Goal: Find specific page/section: Find specific page/section

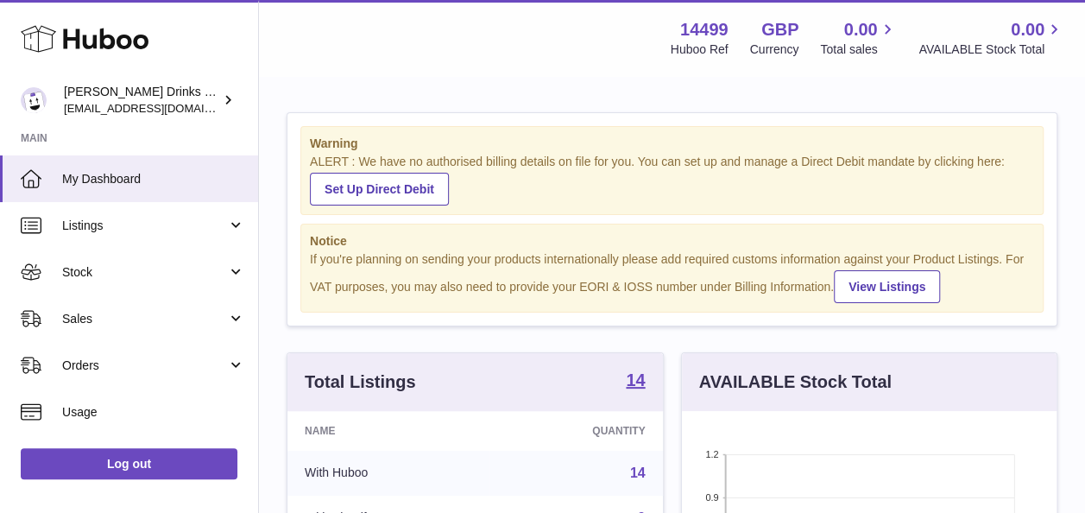
scroll to position [186, 0]
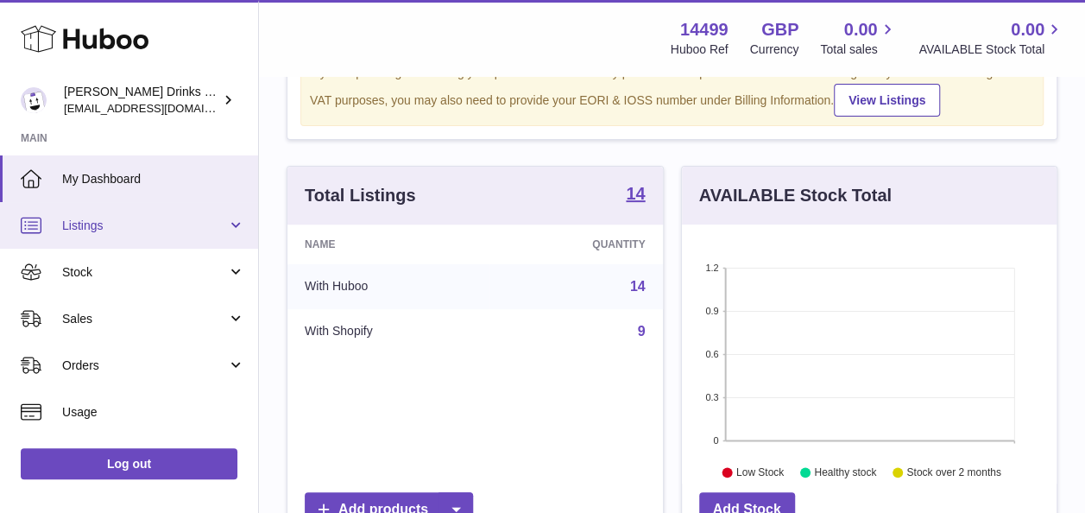
click at [165, 232] on span "Listings" at bounding box center [144, 225] width 165 height 16
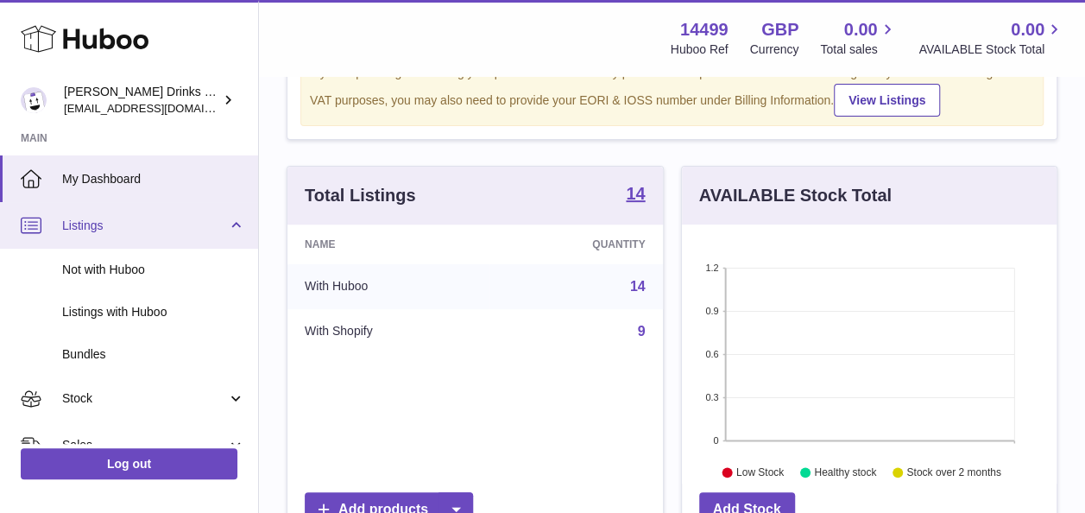
scroll to position [85, 0]
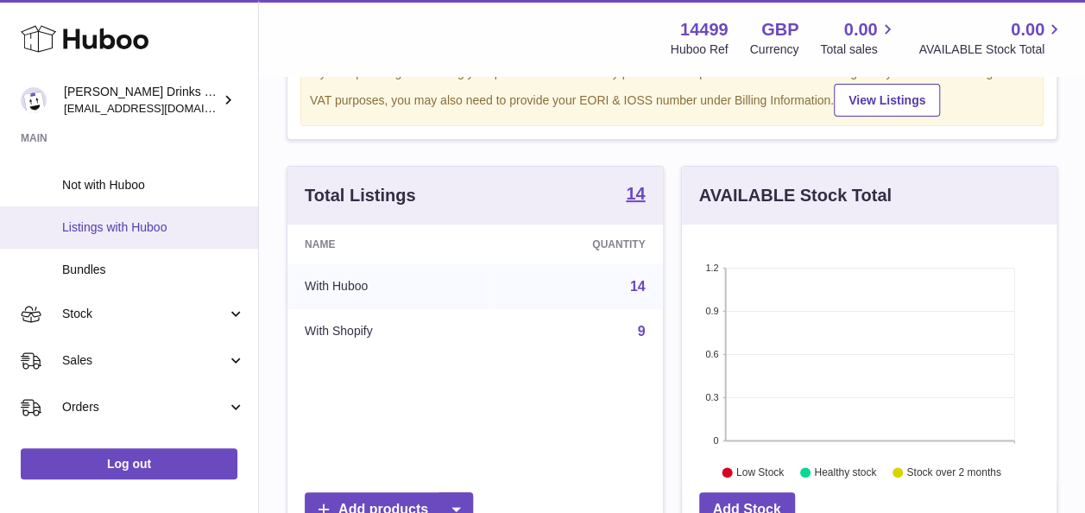
click at [180, 243] on link "Listings with Huboo" at bounding box center [129, 227] width 258 height 42
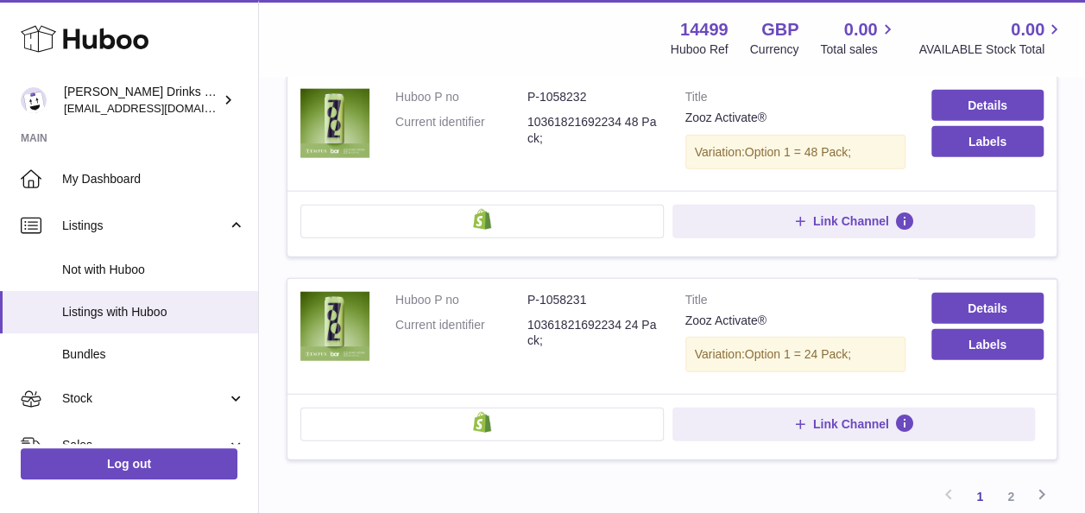
scroll to position [2199, 0]
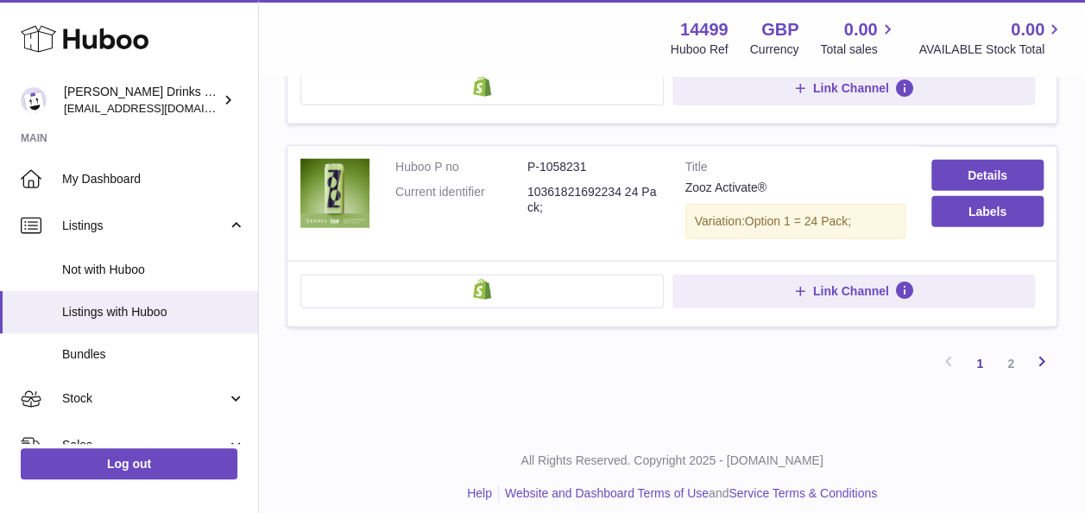
click at [1035, 350] on icon at bounding box center [1041, 361] width 21 height 22
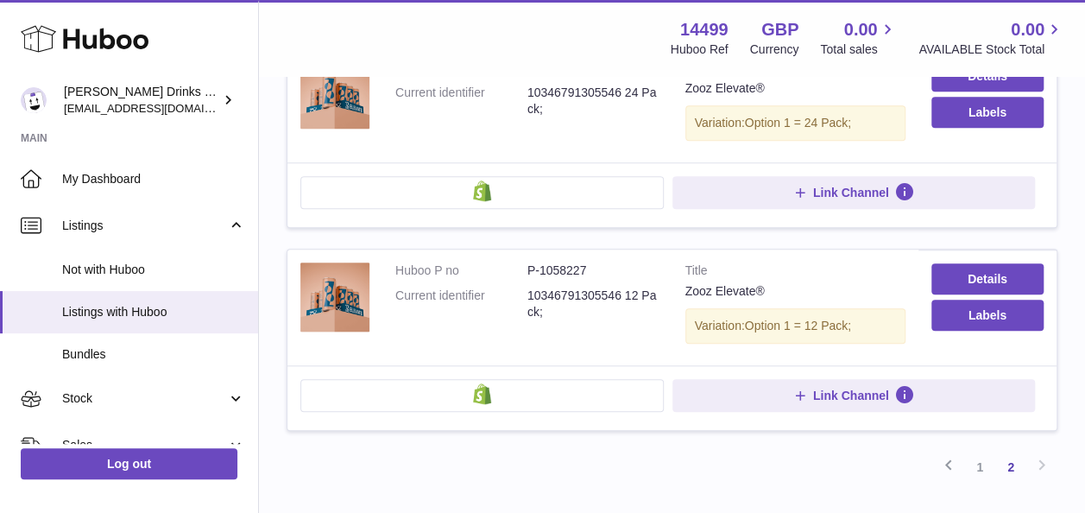
scroll to position [700, 0]
click at [953, 457] on icon at bounding box center [948, 466] width 21 height 22
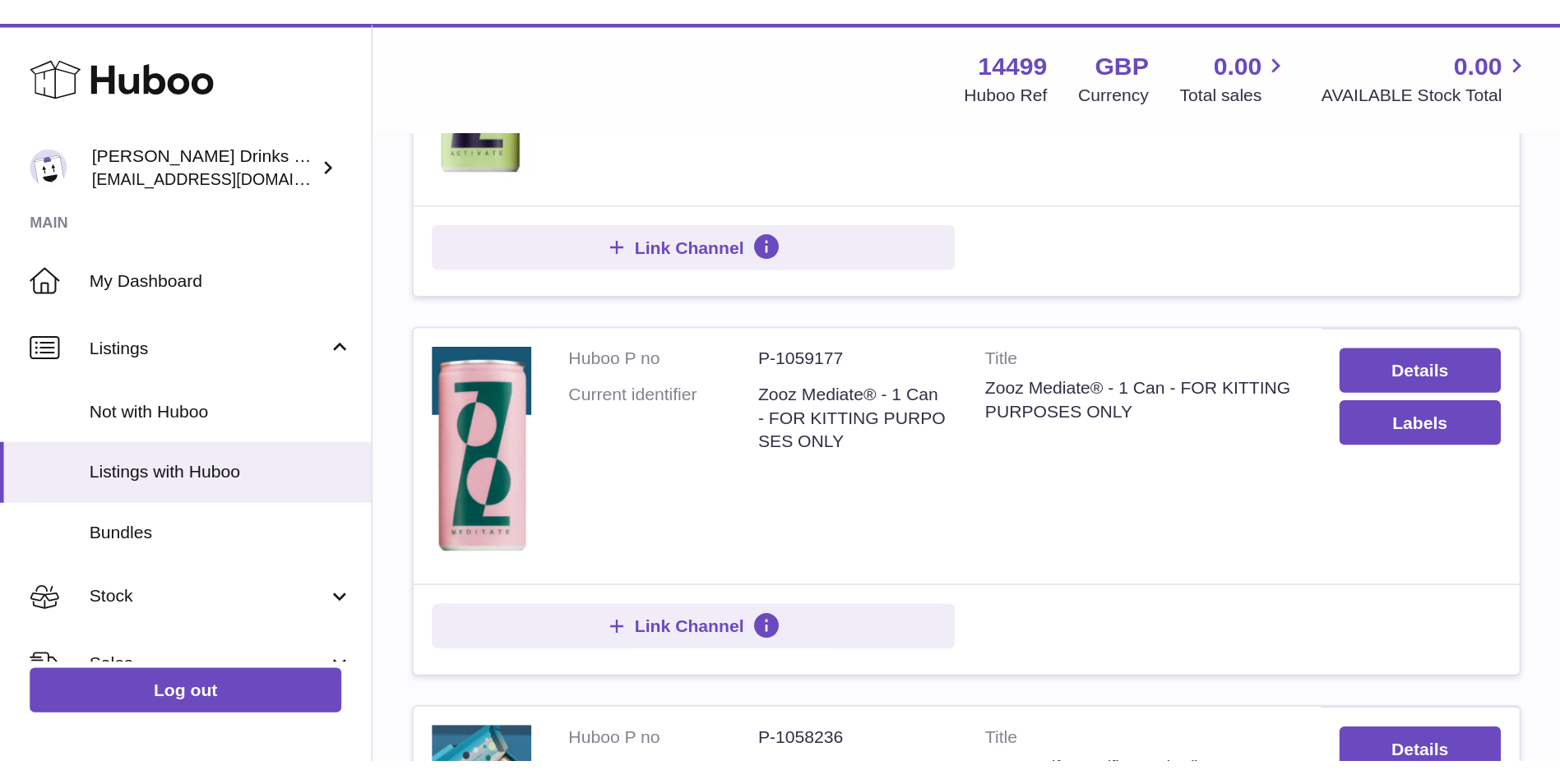
scroll to position [1071, 0]
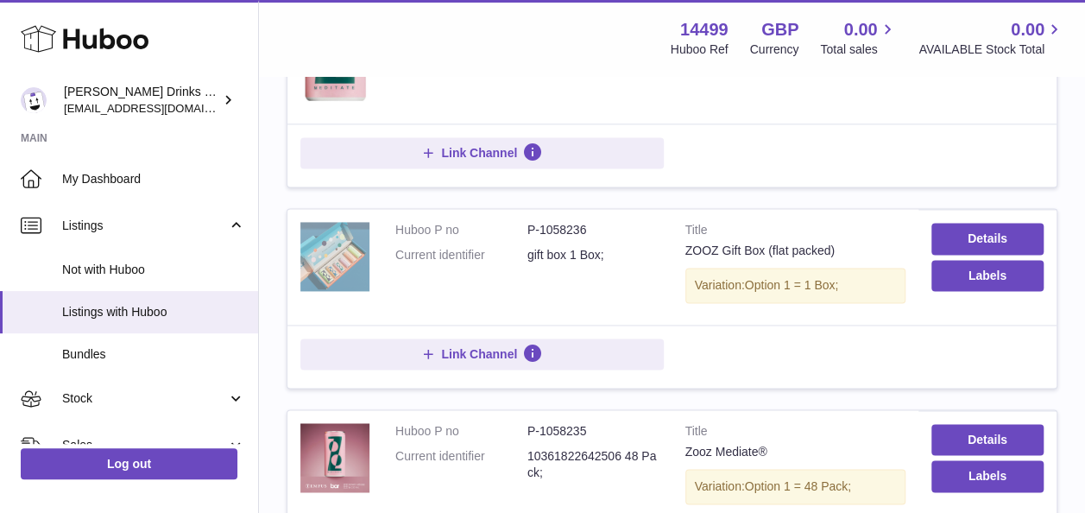
click at [356, 254] on img at bounding box center [334, 256] width 69 height 69
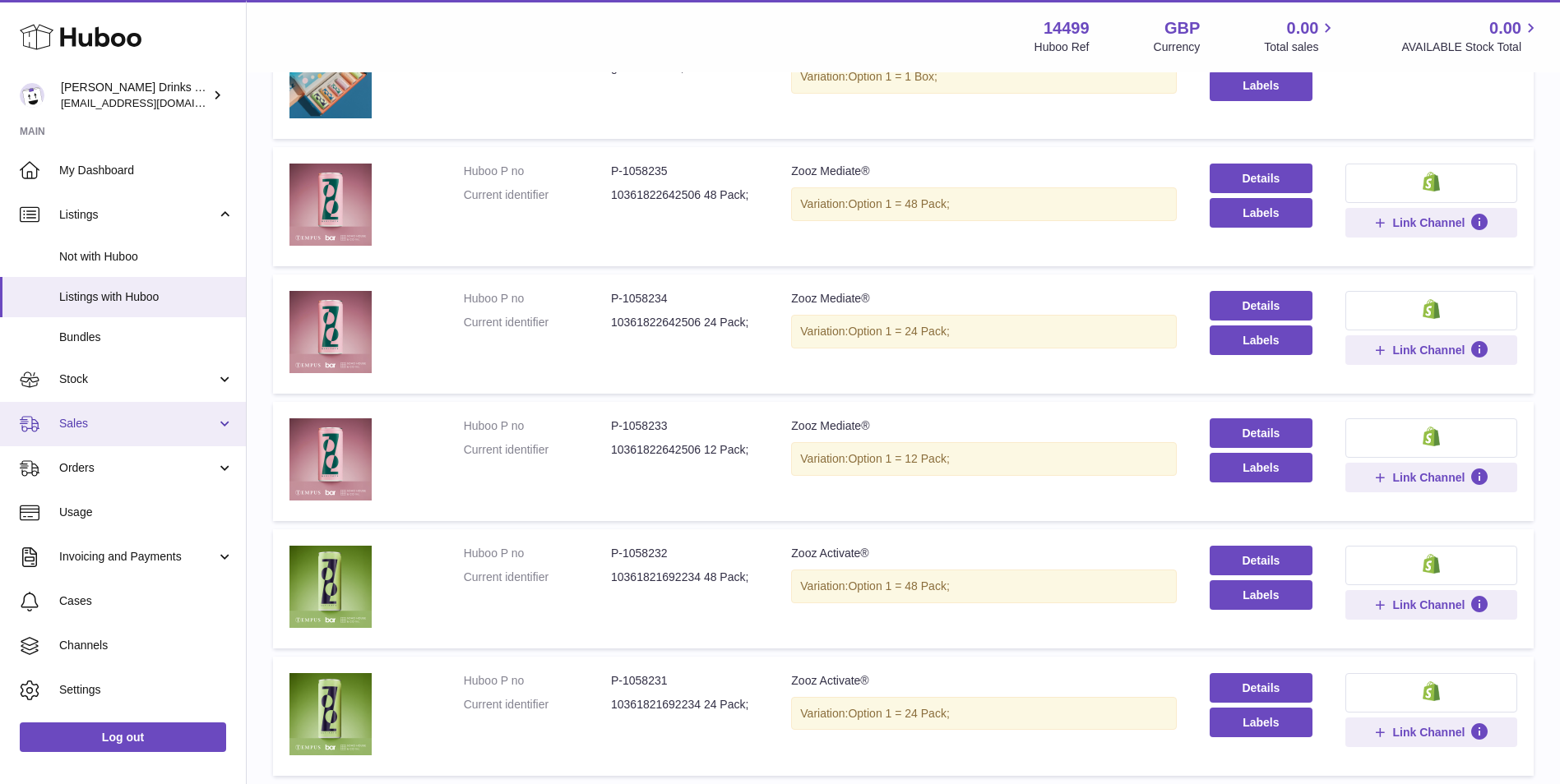
click at [140, 422] on span "Sales" at bounding box center [137, 424] width 157 height 15
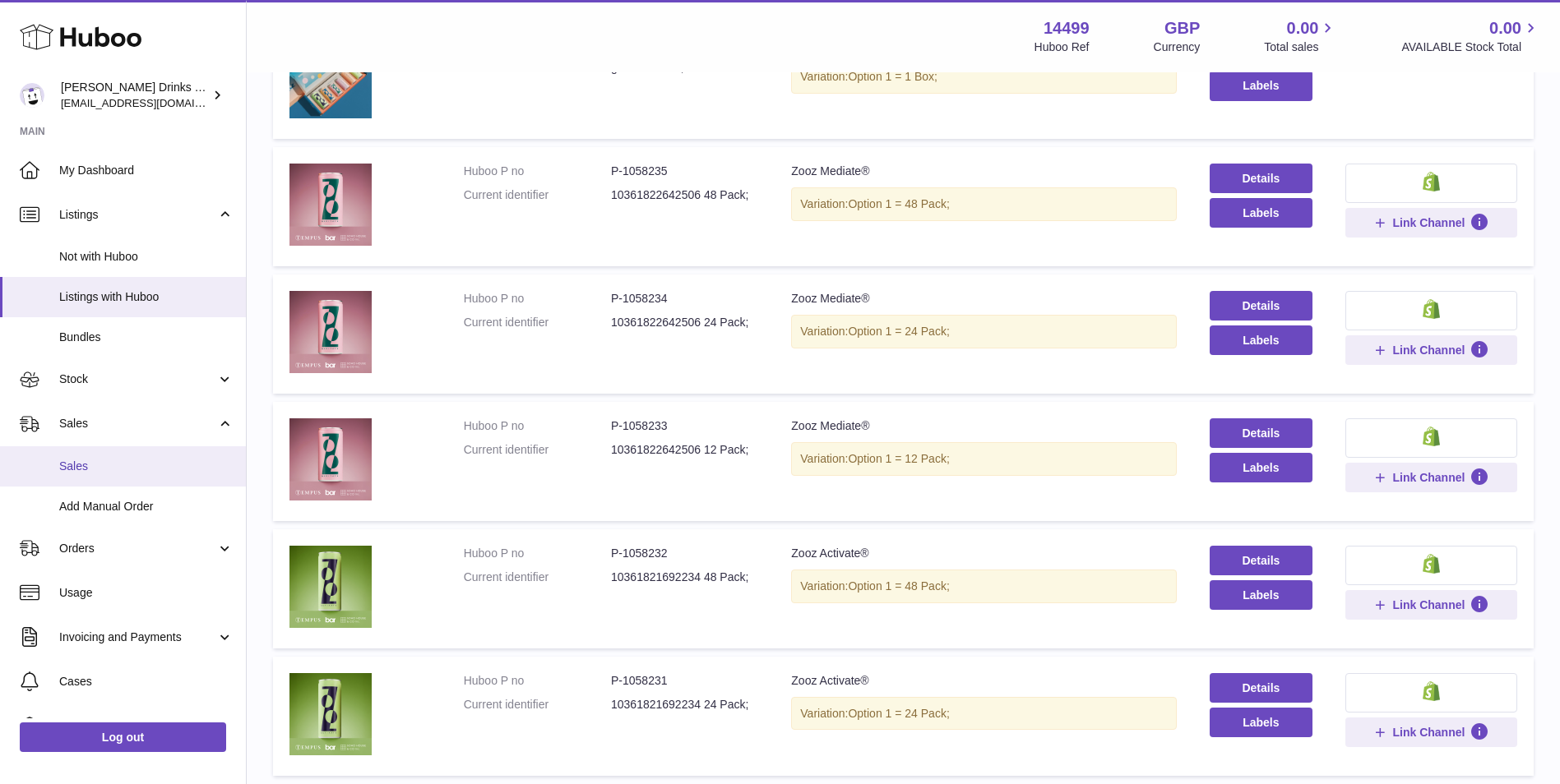
click at [150, 473] on span "Sales" at bounding box center [146, 467] width 174 height 15
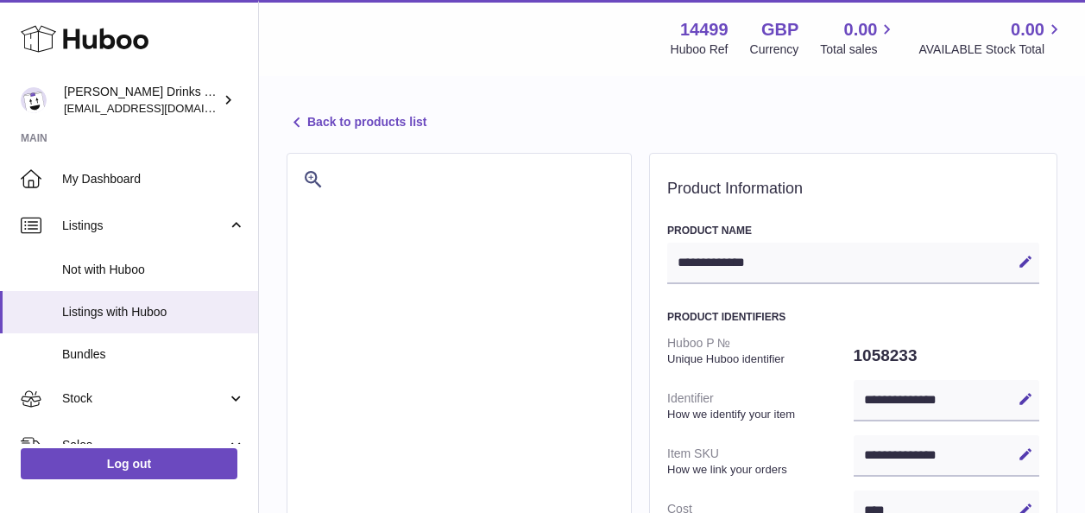
select select
select select "****"
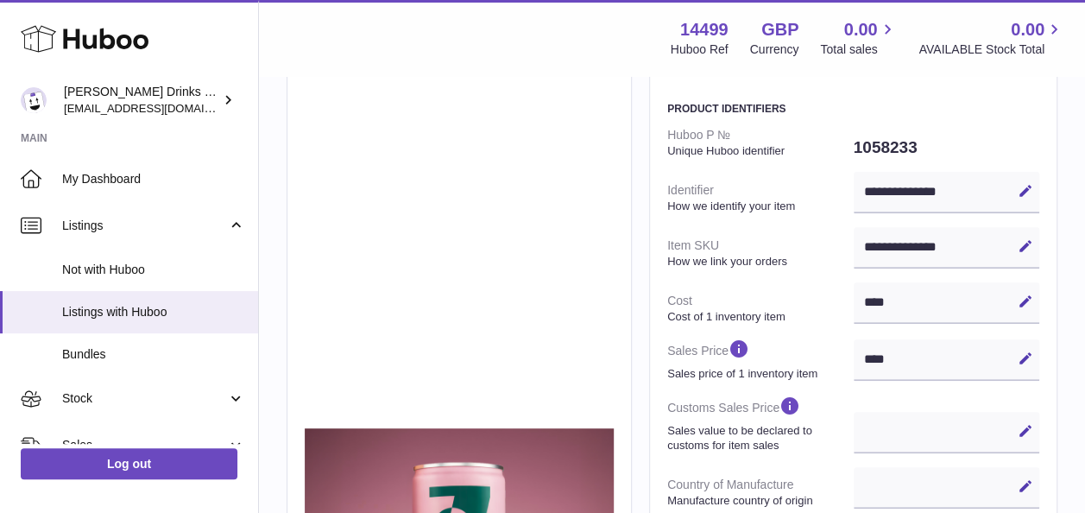
scroll to position [207, 0]
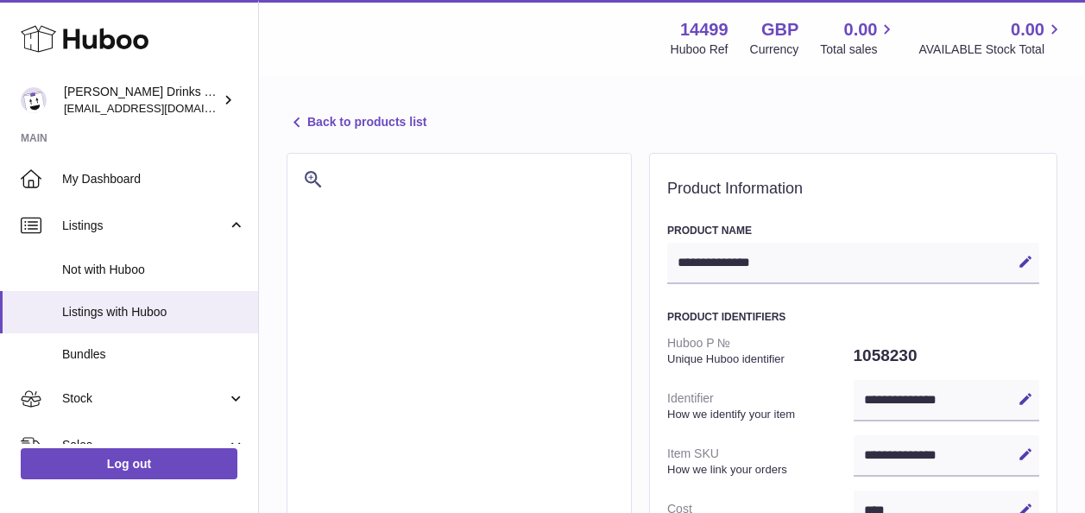
select select
select select "****"
